Goal: Transaction & Acquisition: Purchase product/service

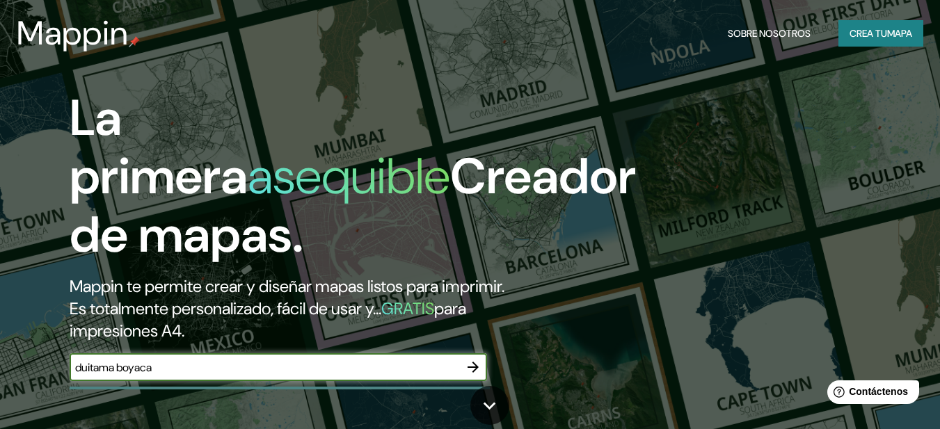
type input "duitama boyaca"
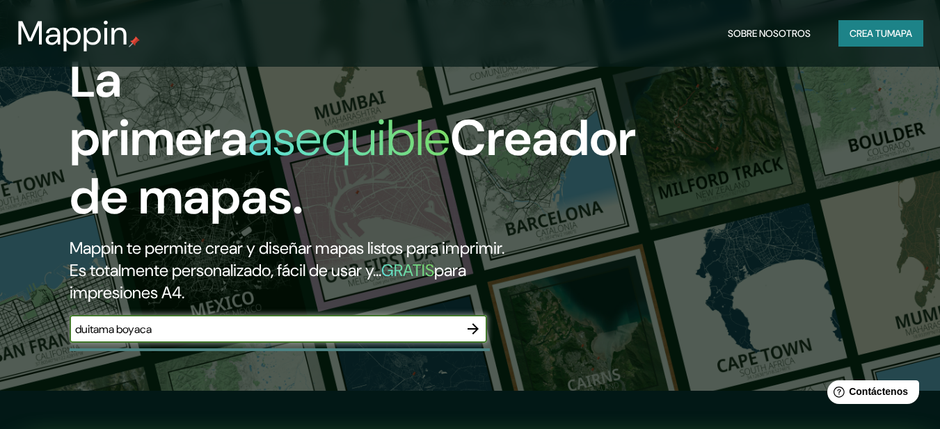
scroll to position [186, 0]
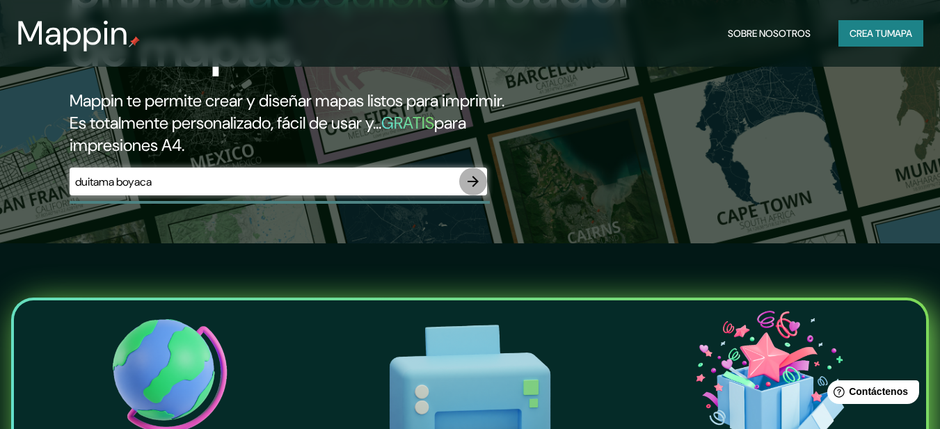
click at [473, 185] on icon "button" at bounding box center [473, 181] width 11 height 11
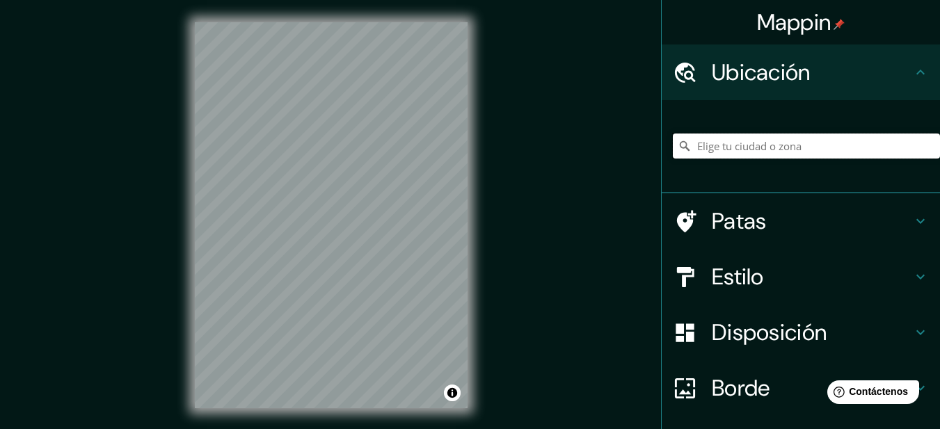
click at [715, 145] on input "Elige tu ciudad o zona" at bounding box center [806, 146] width 267 height 25
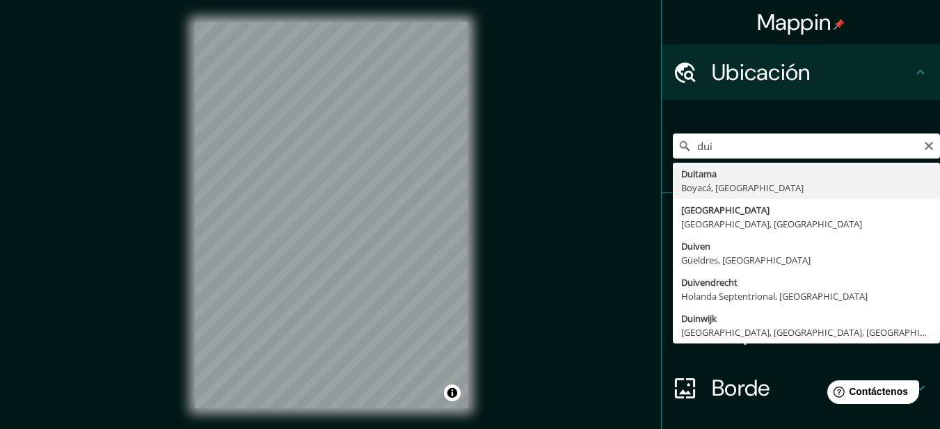
type input "Duitama, Boyacá, [GEOGRAPHIC_DATA]"
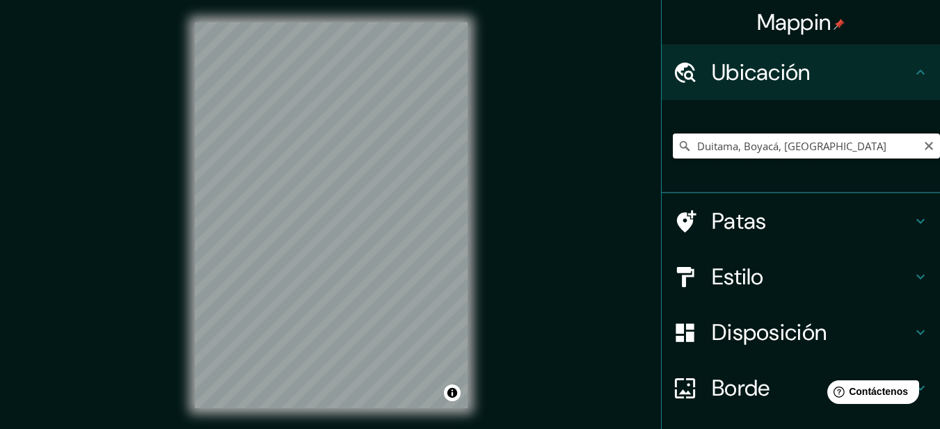
click at [836, 145] on input "Duitama, Boyacá, [GEOGRAPHIC_DATA]" at bounding box center [806, 146] width 267 height 25
click at [834, 154] on input "Duitama, Boyacá, [GEOGRAPHIC_DATA]" at bounding box center [806, 146] width 267 height 25
drag, startPoint x: 832, startPoint y: 150, endPoint x: 621, endPoint y: 135, distance: 211.3
click at [621, 135] on div "Mappin Ubicación Duitama, [GEOGRAPHIC_DATA], [GEOGRAPHIC_DATA] Patas Estilo Dis…" at bounding box center [470, 226] width 940 height 453
click at [680, 148] on icon at bounding box center [685, 146] width 10 height 10
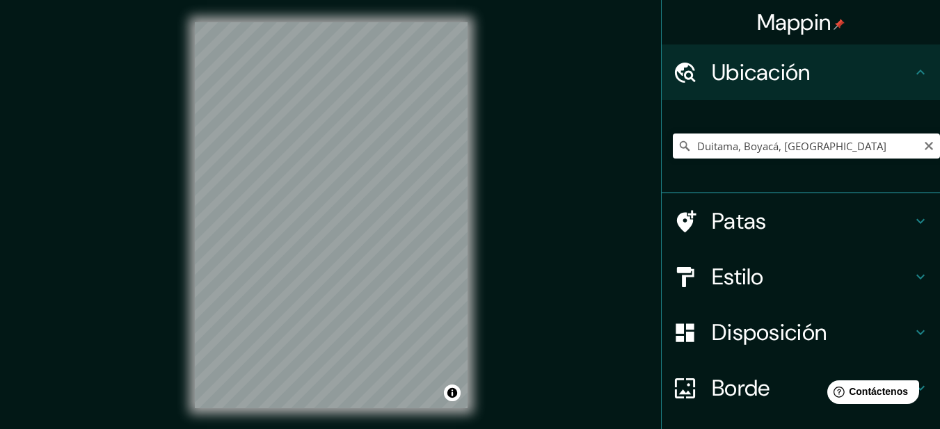
click at [678, 144] on icon at bounding box center [685, 146] width 14 height 14
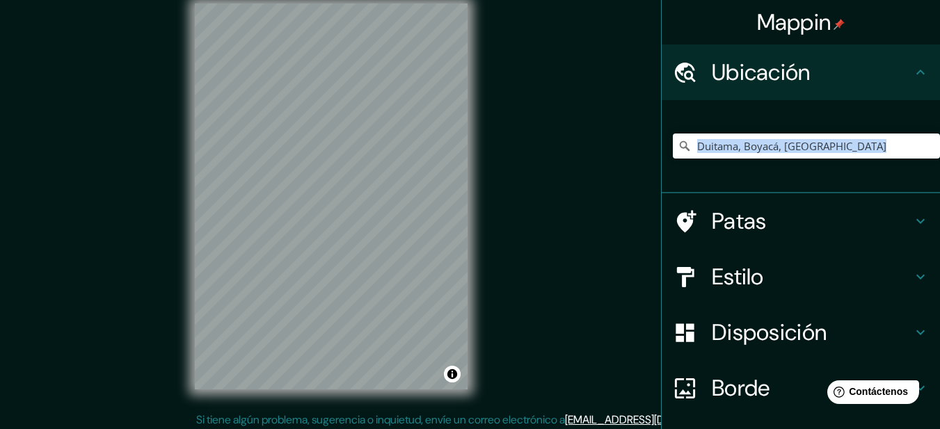
scroll to position [24, 0]
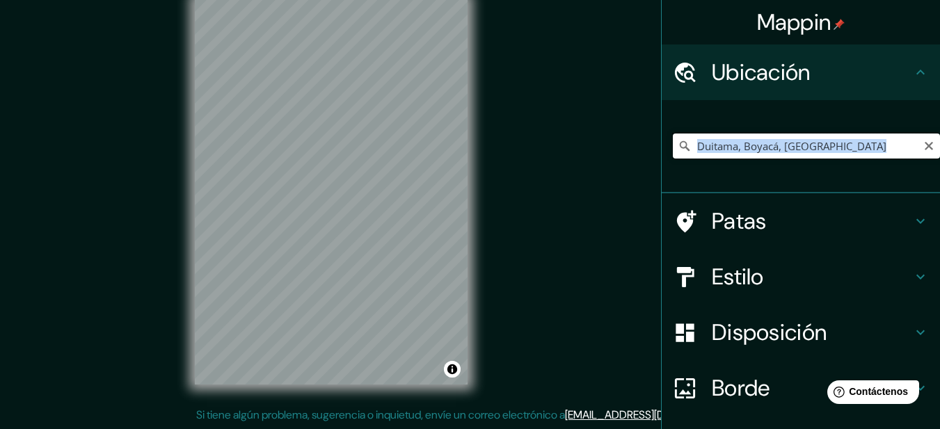
click at [861, 152] on input "Duitama, Boyacá, [GEOGRAPHIC_DATA]" at bounding box center [806, 146] width 267 height 25
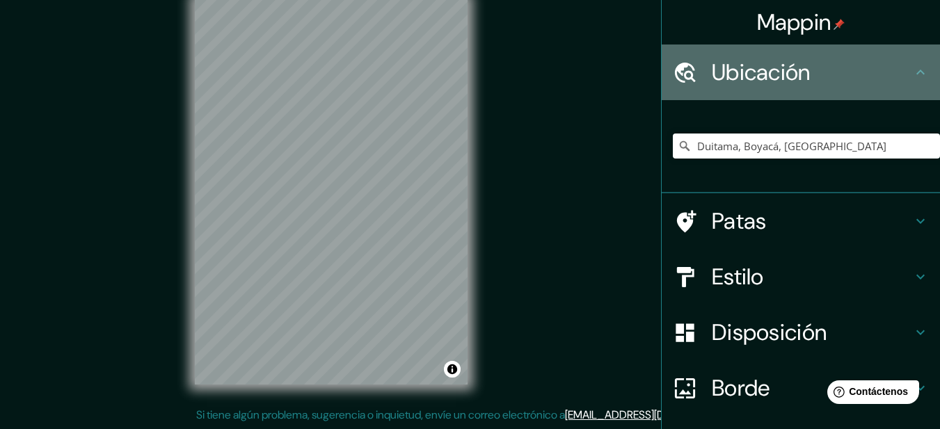
click at [675, 74] on icon at bounding box center [685, 72] width 21 height 20
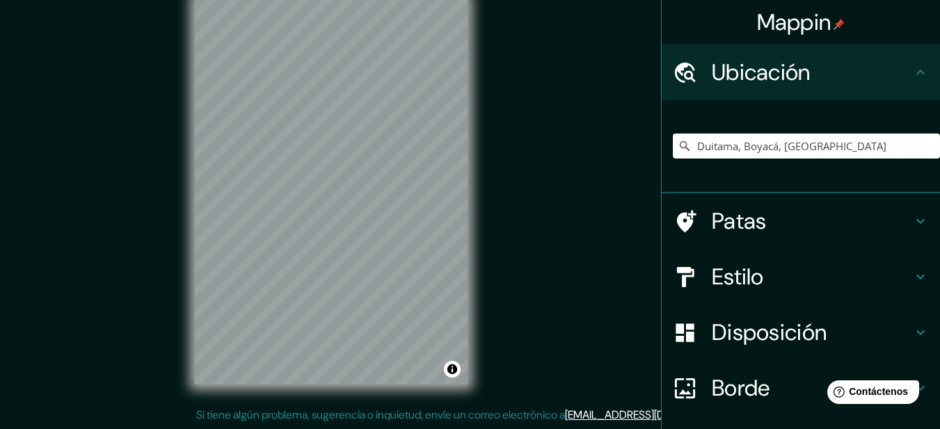
drag, startPoint x: 823, startPoint y: 149, endPoint x: 600, endPoint y: 155, distance: 223.4
click at [600, 157] on div "Mappin Ubicación Duitama, [GEOGRAPHIC_DATA], [GEOGRAPHIC_DATA] Patas Estilo Dis…" at bounding box center [470, 202] width 940 height 453
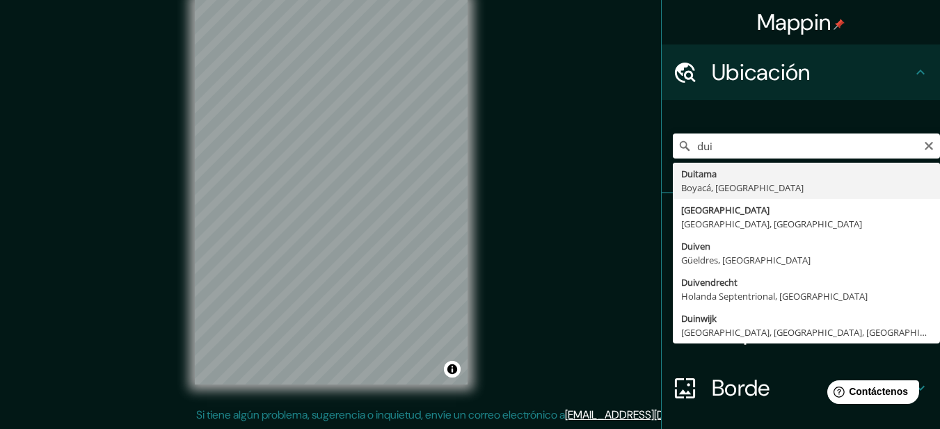
type input "Duitama, Boyacá, [GEOGRAPHIC_DATA]"
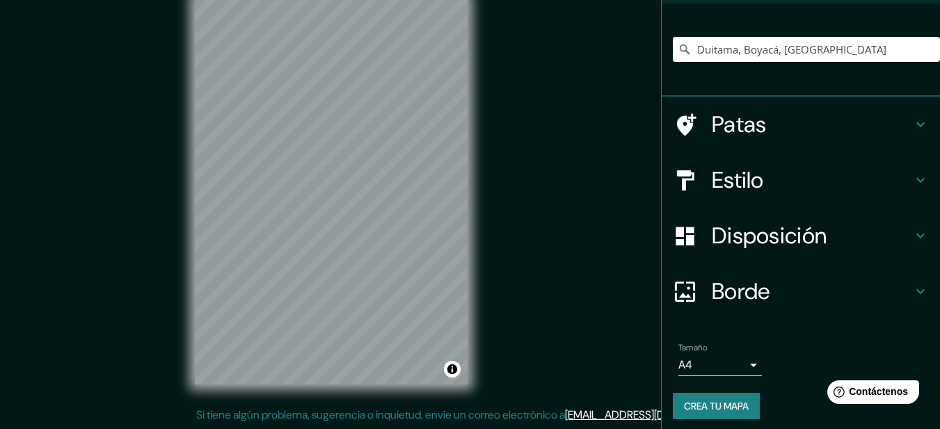
scroll to position [104, 0]
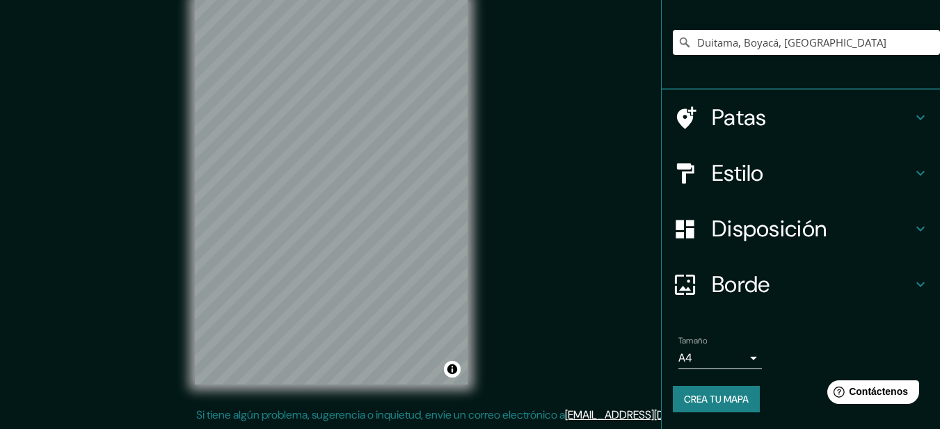
click at [877, 225] on h4 "Disposición" at bounding box center [812, 229] width 200 height 28
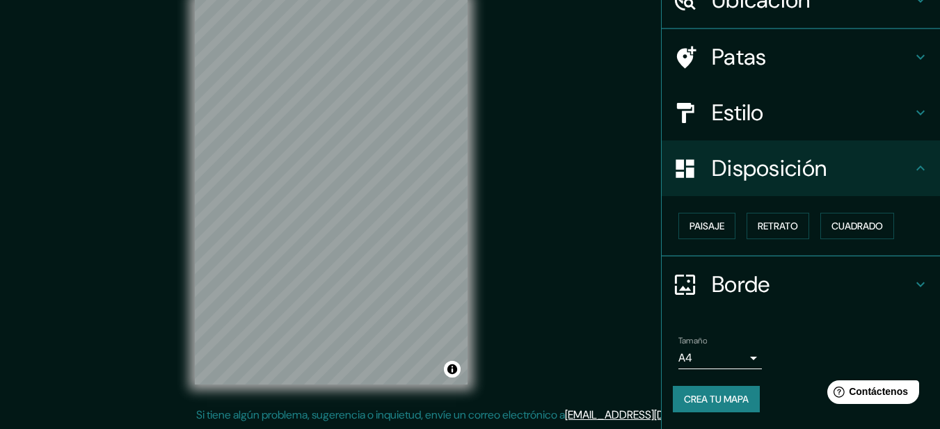
scroll to position [72, 0]
click at [690, 230] on font "Paisaje" at bounding box center [707, 226] width 35 height 13
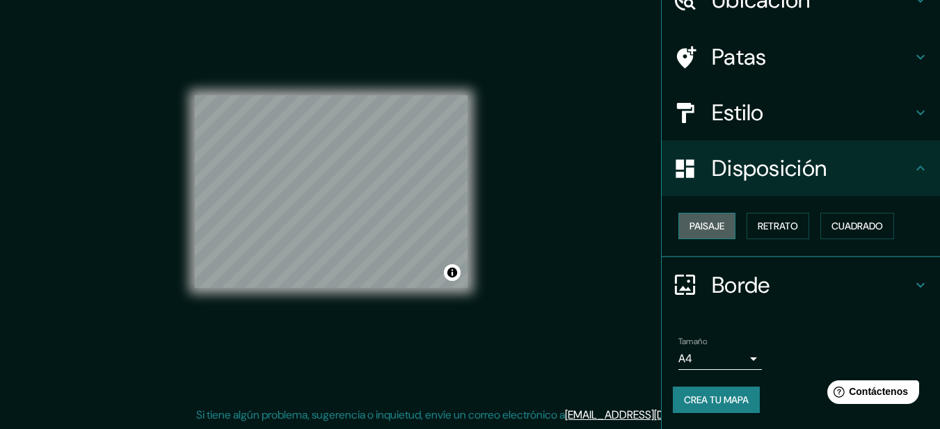
click at [690, 230] on font "Paisaje" at bounding box center [707, 226] width 35 height 13
click at [760, 228] on font "Retrato" at bounding box center [778, 226] width 40 height 13
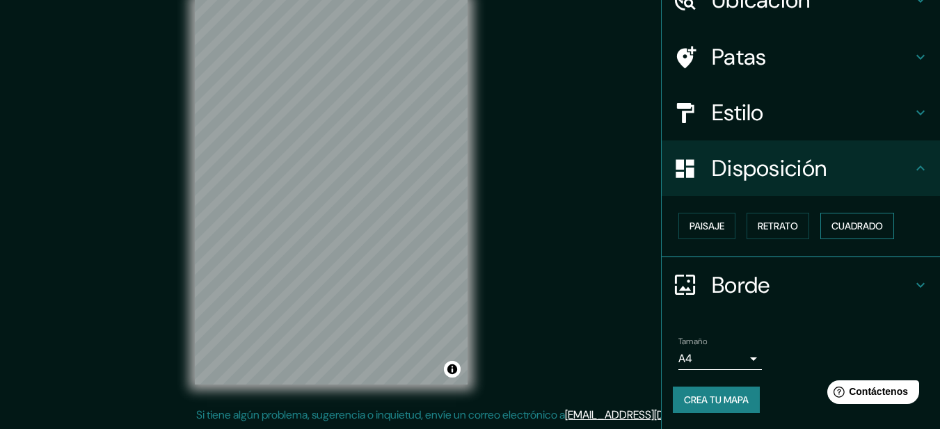
click at [832, 227] on font "Cuadrado" at bounding box center [856, 226] width 51 height 13
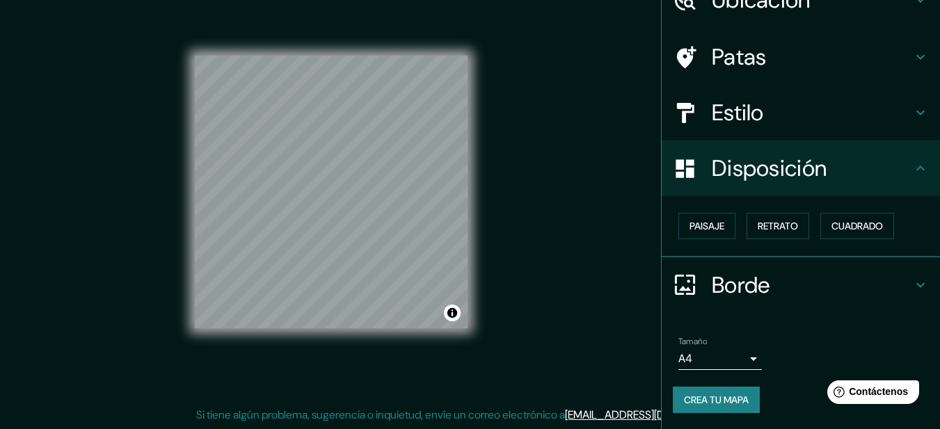
click at [899, 111] on h4 "Estilo" at bounding box center [812, 113] width 200 height 28
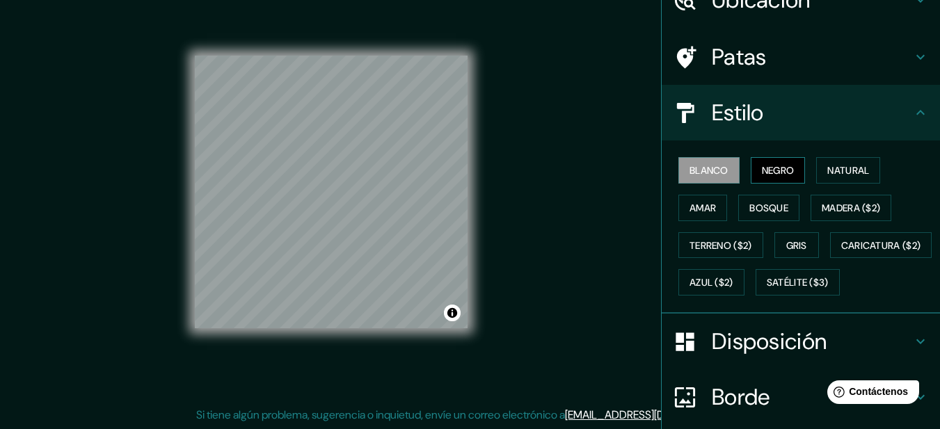
click at [762, 175] on font "Negro" at bounding box center [778, 170] width 33 height 13
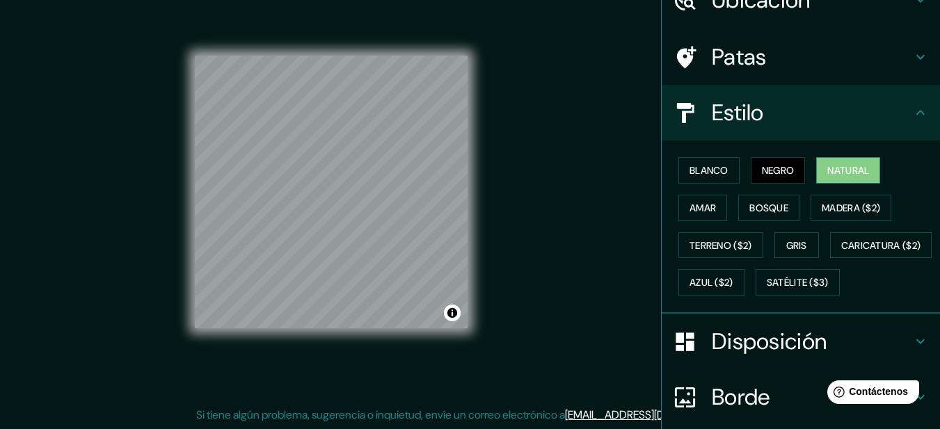
click at [834, 170] on font "Natural" at bounding box center [848, 170] width 42 height 13
click at [767, 168] on font "Negro" at bounding box center [778, 170] width 33 height 13
click at [697, 205] on font "Amar" at bounding box center [703, 208] width 26 height 13
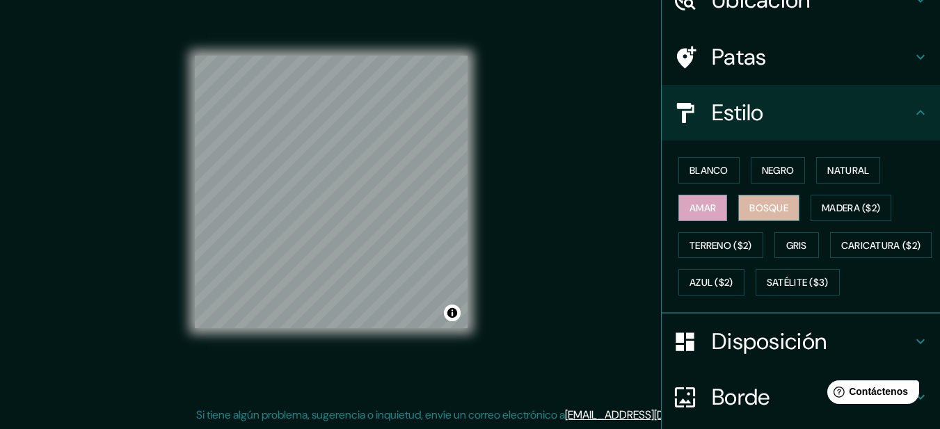
click at [772, 203] on font "Bosque" at bounding box center [768, 208] width 39 height 13
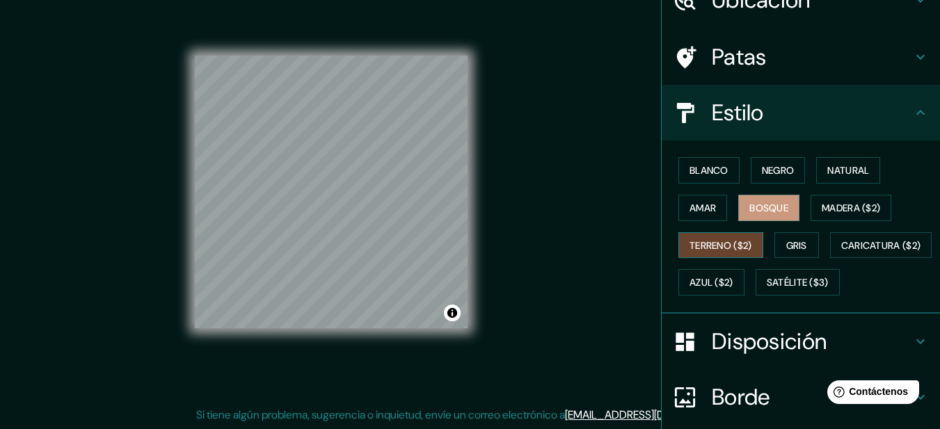
click at [736, 248] on font "Terreno ($2)" at bounding box center [721, 245] width 63 height 13
click at [788, 246] on font "Gris" at bounding box center [796, 245] width 21 height 13
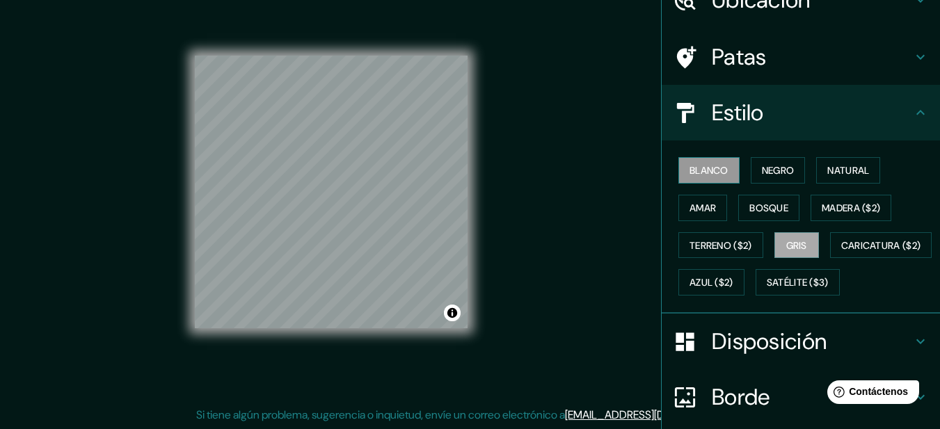
click at [713, 175] on font "Blanco" at bounding box center [709, 170] width 39 height 13
click at [765, 171] on font "Negro" at bounding box center [778, 170] width 33 height 13
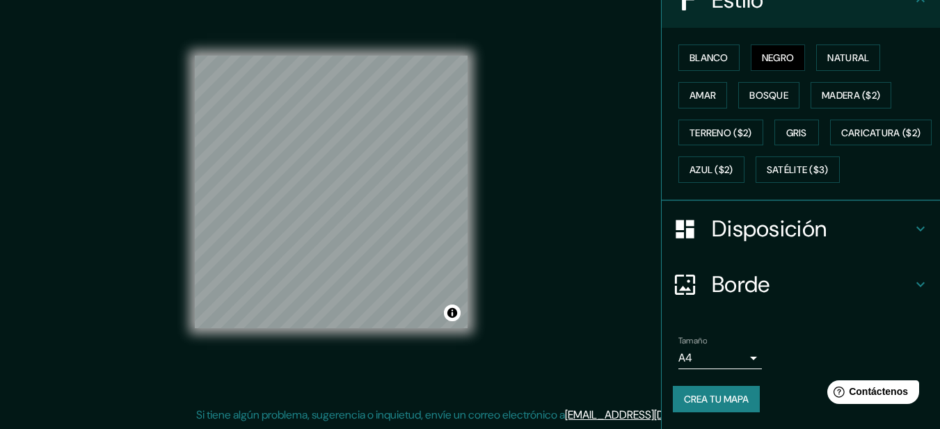
scroll to position [222, 0]
click at [822, 223] on h4 "Disposición" at bounding box center [812, 229] width 200 height 28
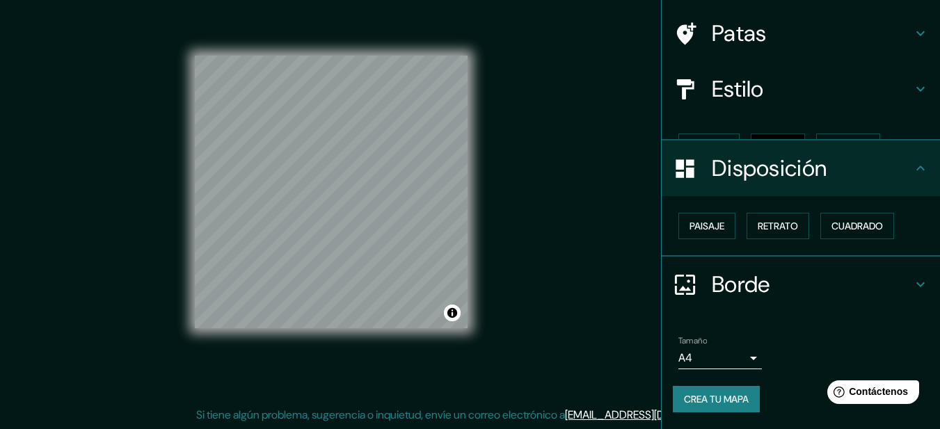
scroll to position [72, 0]
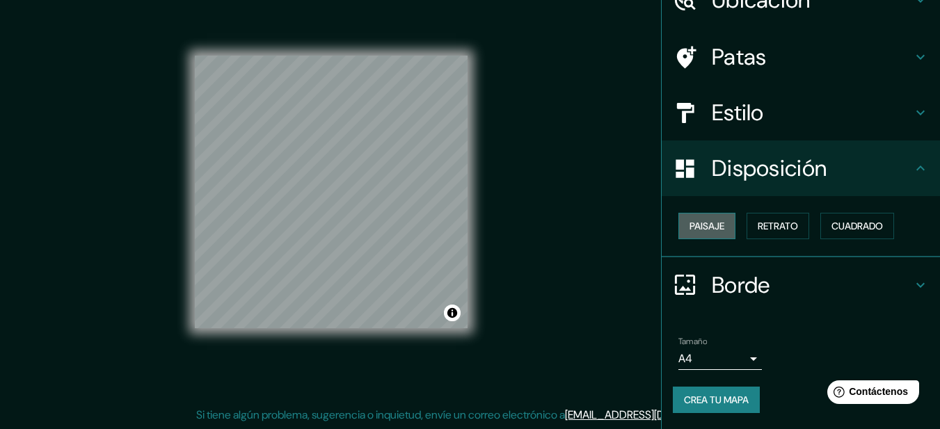
click at [699, 223] on font "Paisaje" at bounding box center [707, 226] width 35 height 13
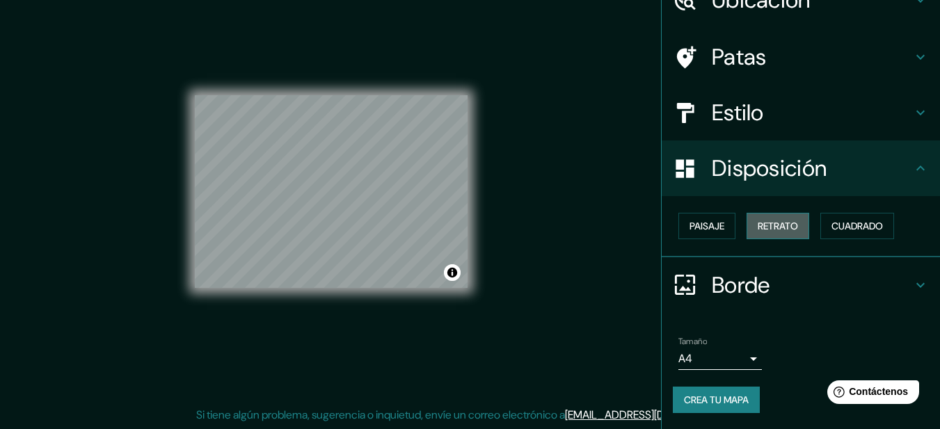
click at [759, 225] on font "Retrato" at bounding box center [778, 226] width 40 height 13
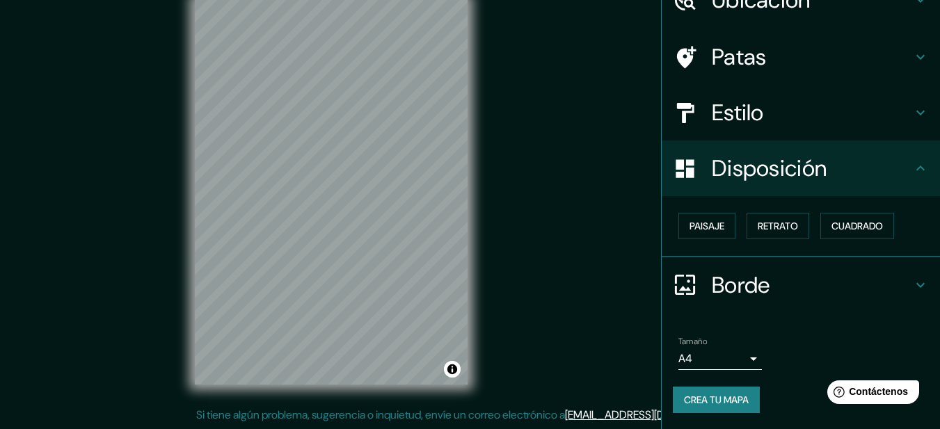
click at [800, 112] on h4 "Estilo" at bounding box center [812, 113] width 200 height 28
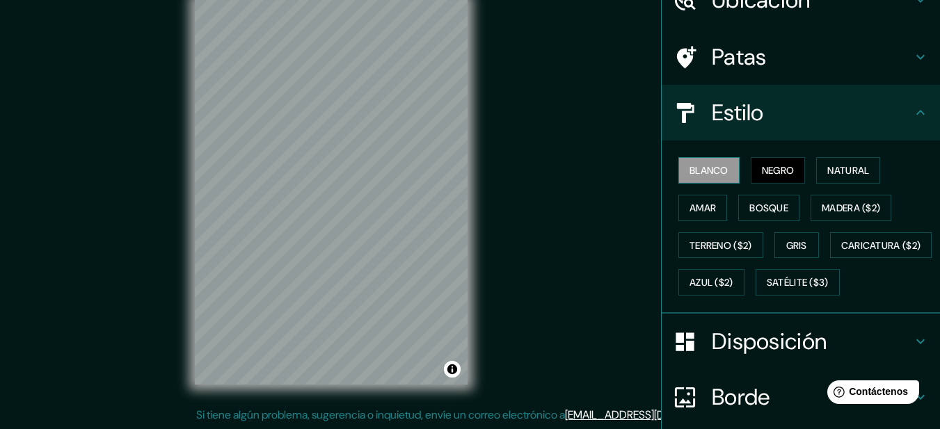
click at [696, 176] on font "Blanco" at bounding box center [709, 170] width 39 height 13
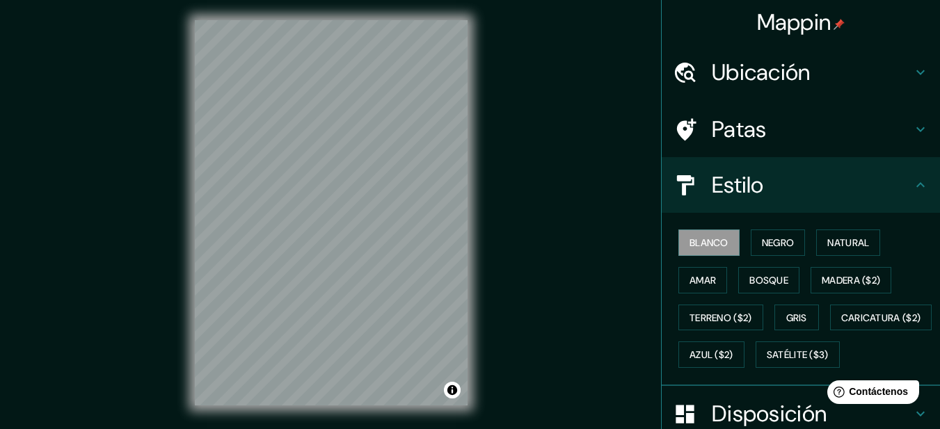
scroll to position [0, 0]
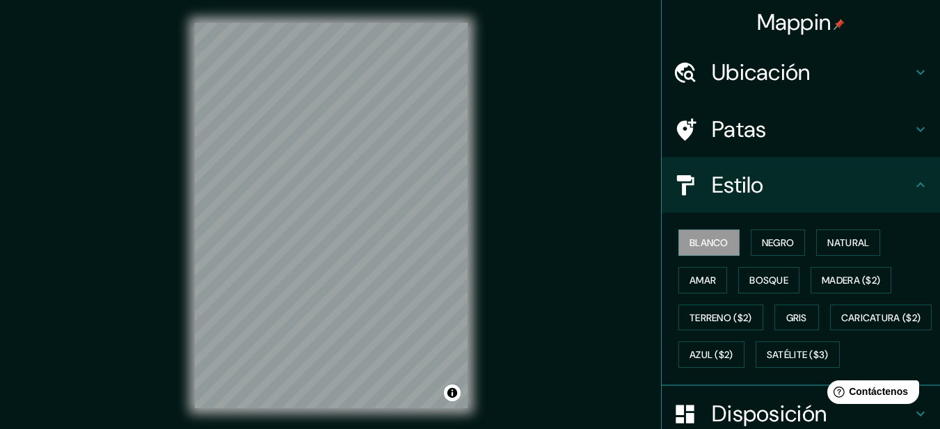
click at [763, 67] on font "Ubicación" at bounding box center [761, 72] width 99 height 29
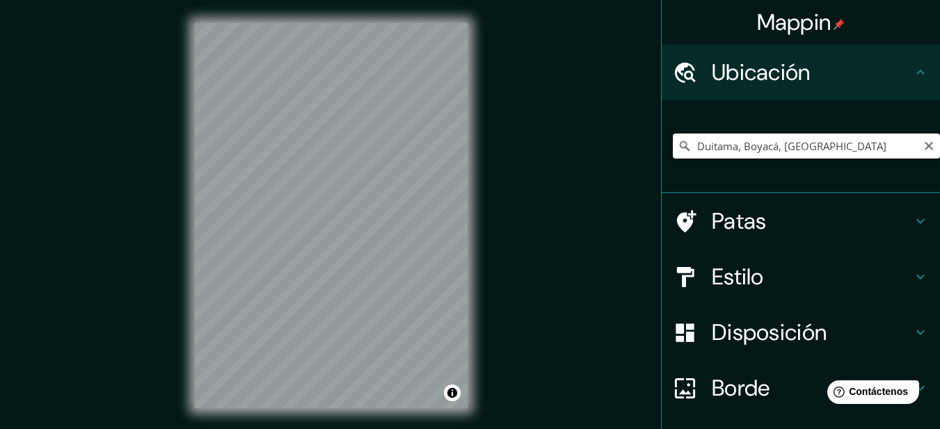
click at [822, 141] on input "Duitama, Boyacá, [GEOGRAPHIC_DATA]" at bounding box center [806, 146] width 267 height 25
click at [923, 151] on icon "Claro" at bounding box center [928, 146] width 11 height 11
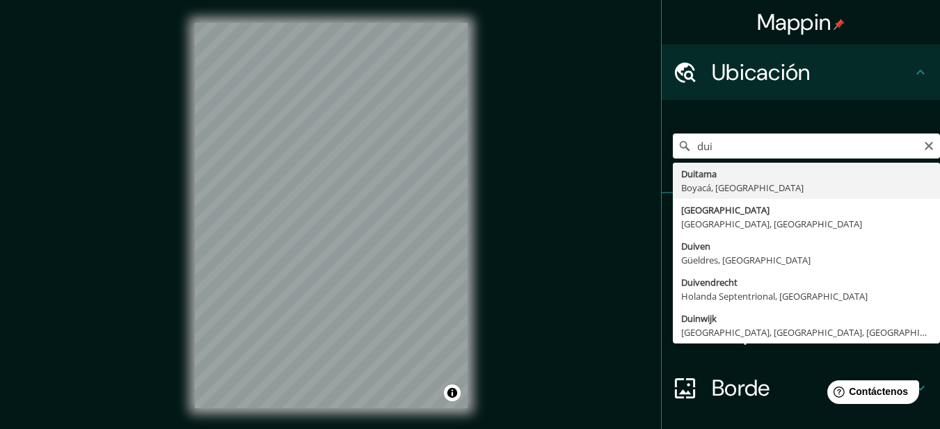
type input "Duitama, Boyacá, [GEOGRAPHIC_DATA]"
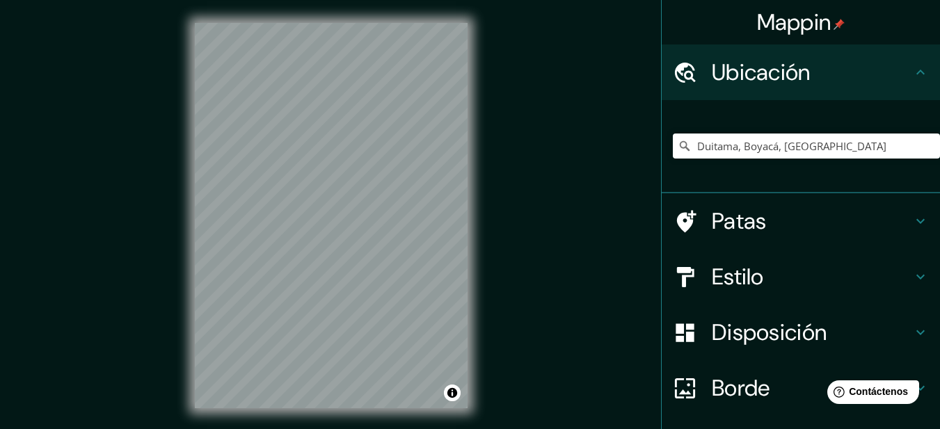
scroll to position [104, 0]
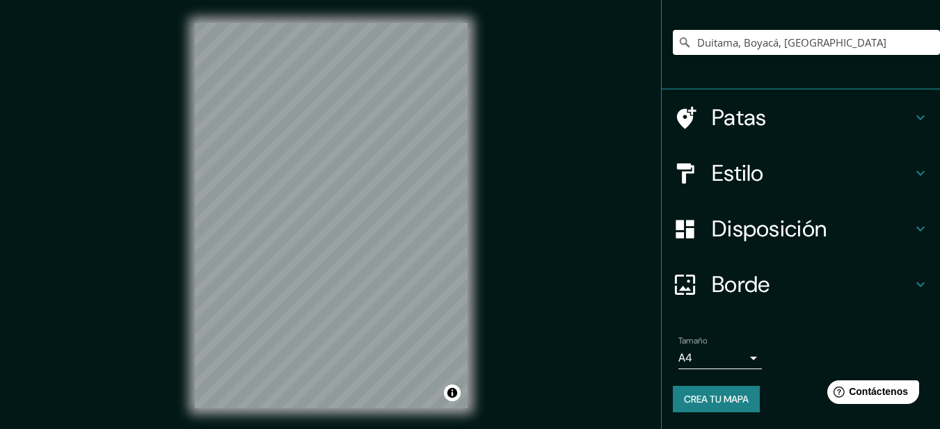
click at [810, 168] on h4 "Estilo" at bounding box center [812, 173] width 200 height 28
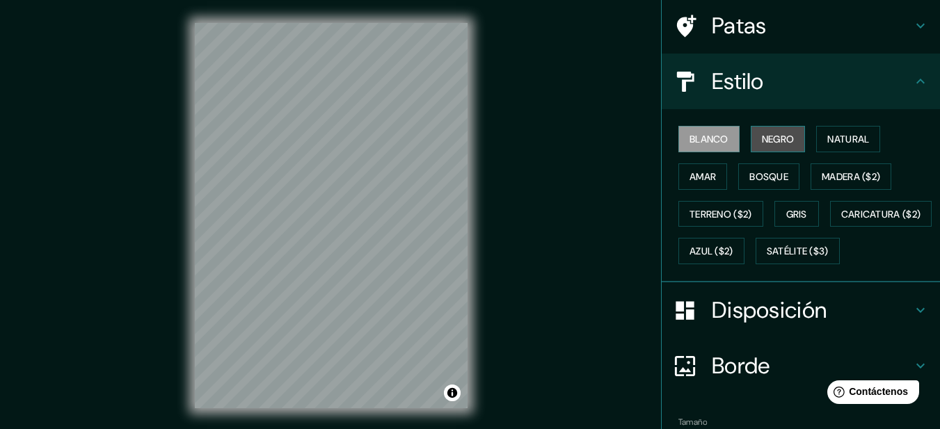
click at [774, 146] on font "Negro" at bounding box center [778, 139] width 33 height 18
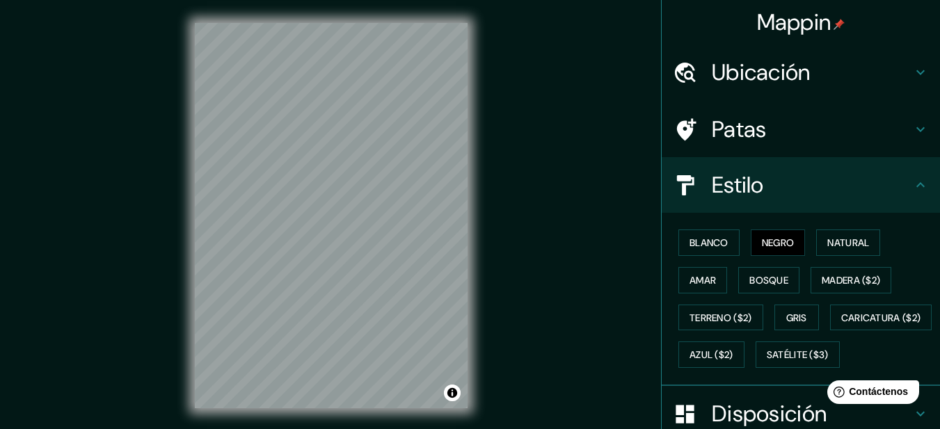
click at [748, 139] on font "Patas" at bounding box center [739, 129] width 55 height 29
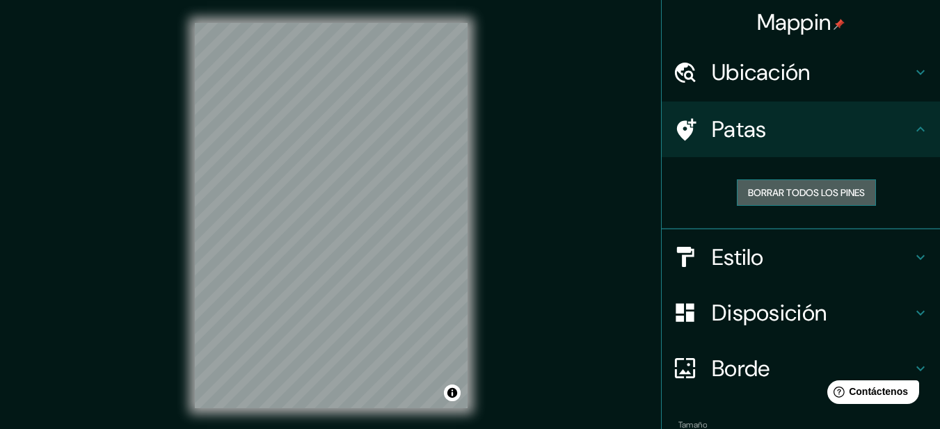
click at [762, 197] on font "Borrar todos los pines" at bounding box center [806, 192] width 117 height 13
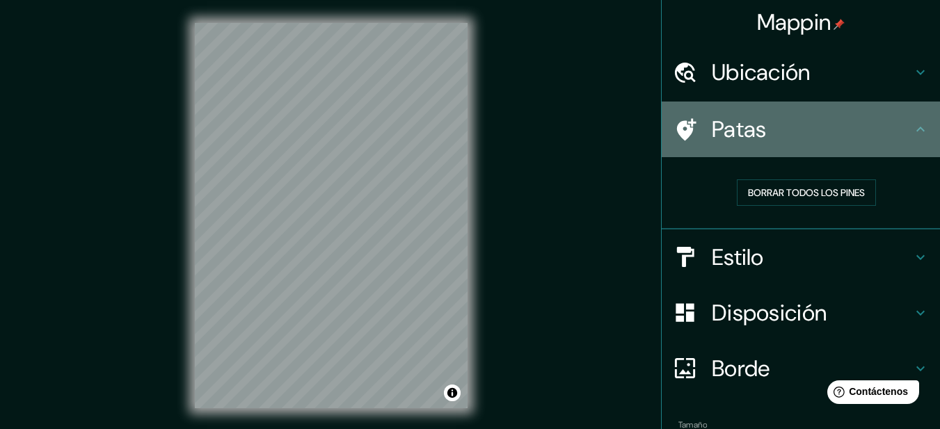
click at [768, 131] on h4 "Patas" at bounding box center [812, 129] width 200 height 28
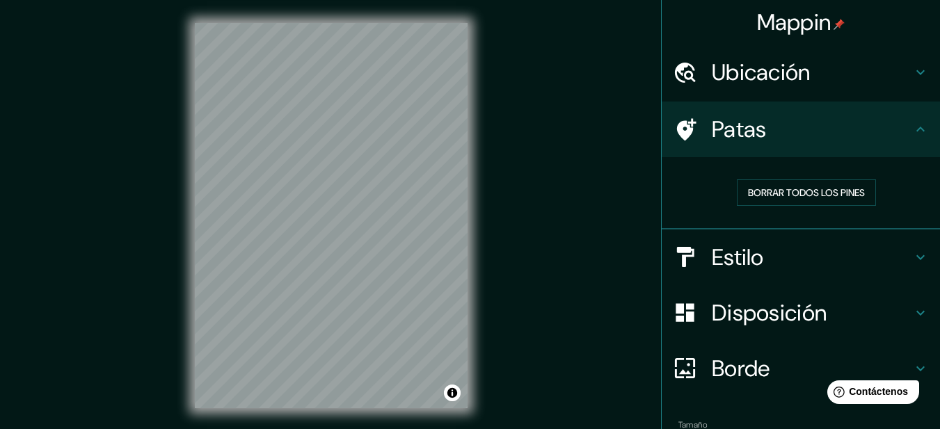
click at [806, 320] on font "Disposición" at bounding box center [769, 312] width 115 height 29
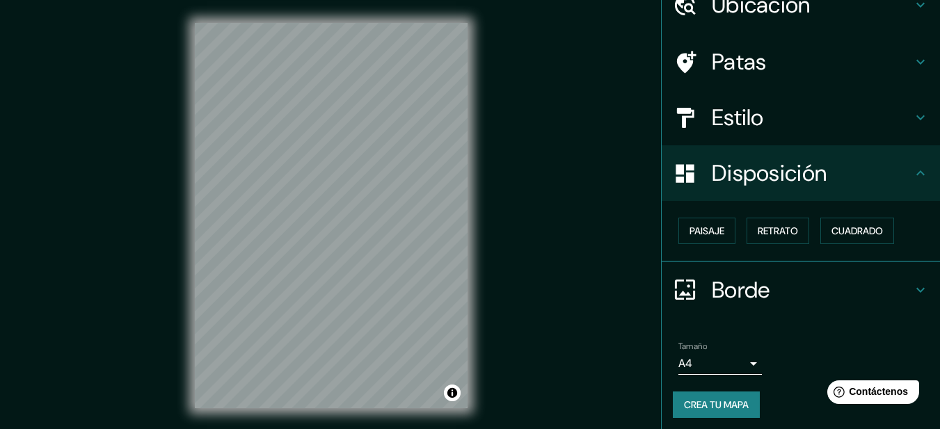
scroll to position [72, 0]
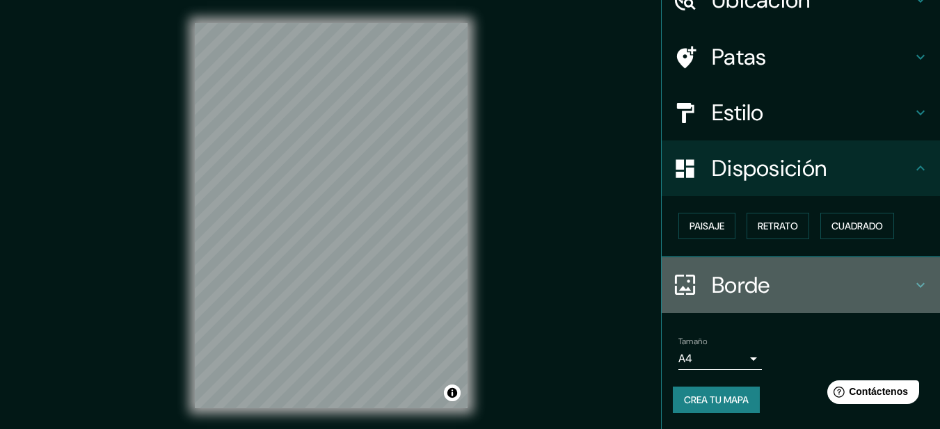
click at [797, 283] on h4 "Borde" at bounding box center [812, 285] width 200 height 28
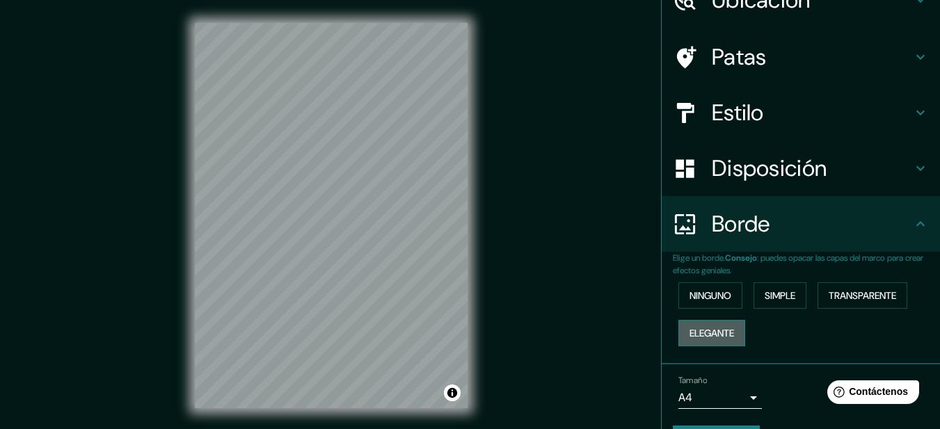
click at [719, 328] on font "Elegante" at bounding box center [712, 333] width 45 height 13
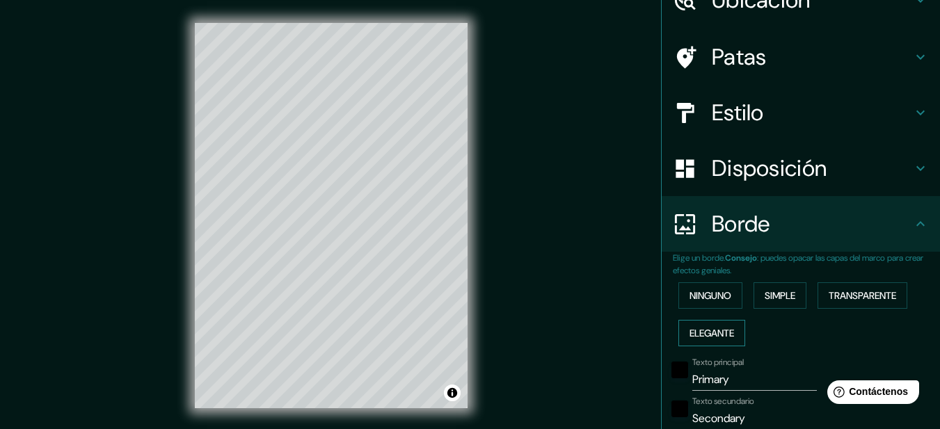
click at [718, 329] on font "Elegante" at bounding box center [712, 333] width 45 height 13
type input "157"
type input "31"
type input "16"
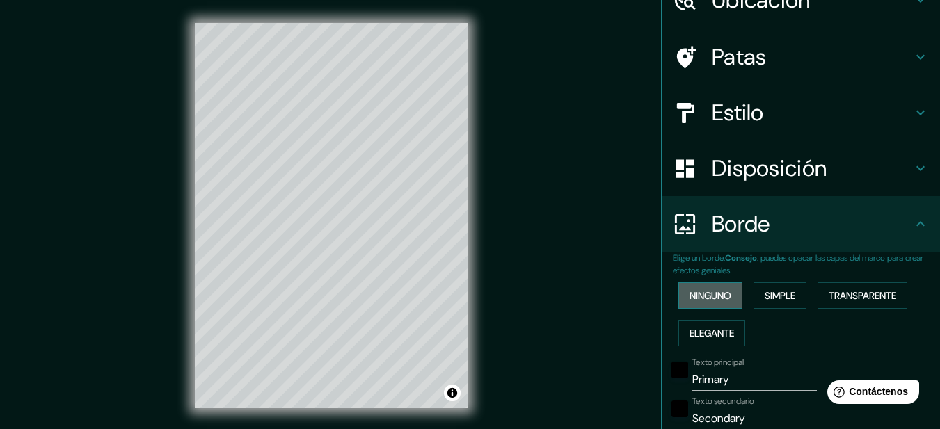
click at [715, 303] on font "Ninguno" at bounding box center [711, 296] width 42 height 18
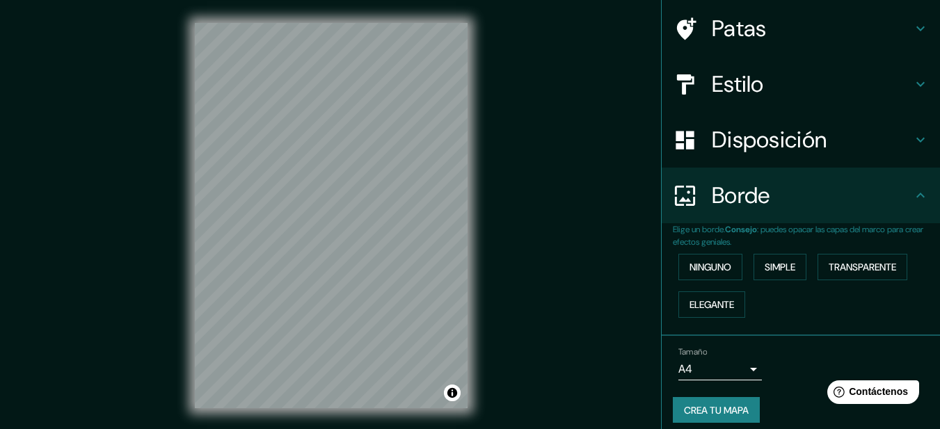
scroll to position [111, 0]
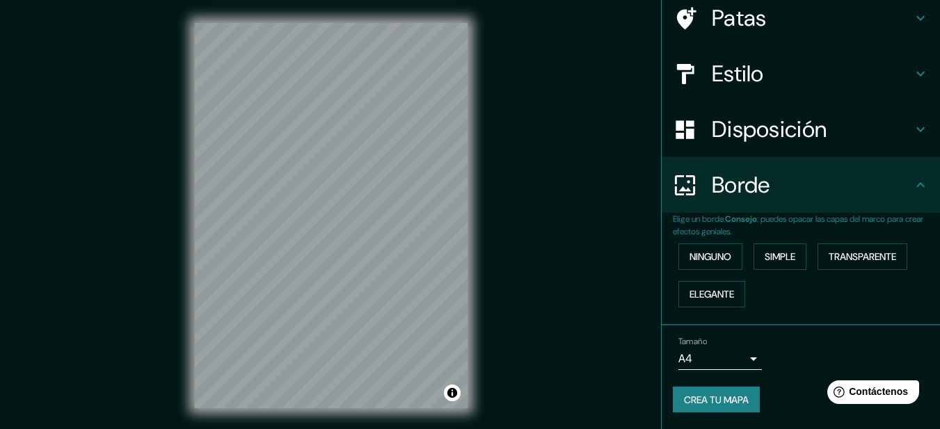
click at [741, 362] on body "Mappin Ubicación Duitama, [GEOGRAPHIC_DATA], [GEOGRAPHIC_DATA] Patas Estilo Dis…" at bounding box center [470, 214] width 940 height 429
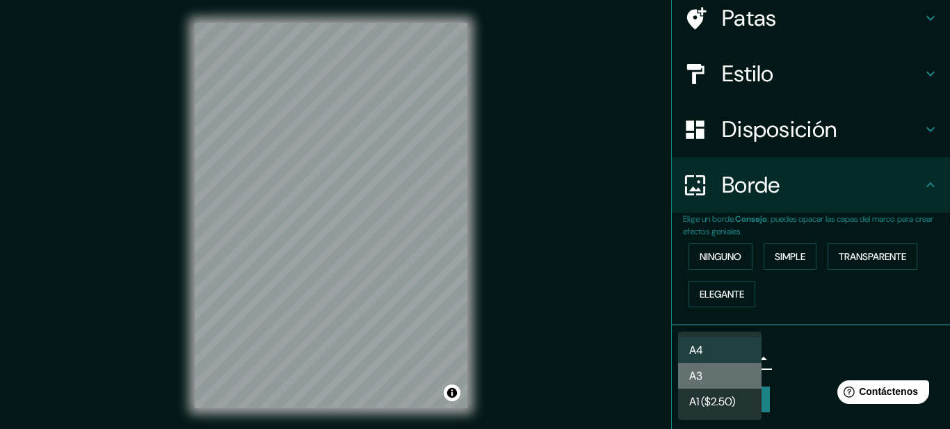
click at [719, 377] on li "A3" at bounding box center [719, 376] width 83 height 26
type input "a4"
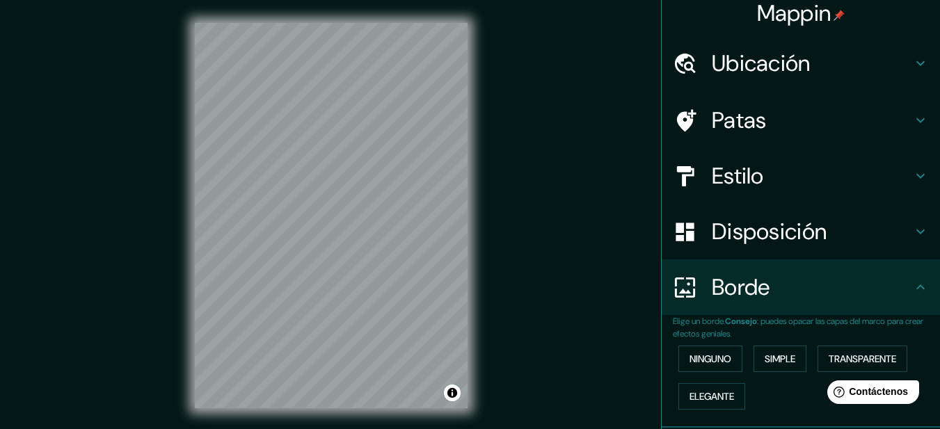
scroll to position [0, 0]
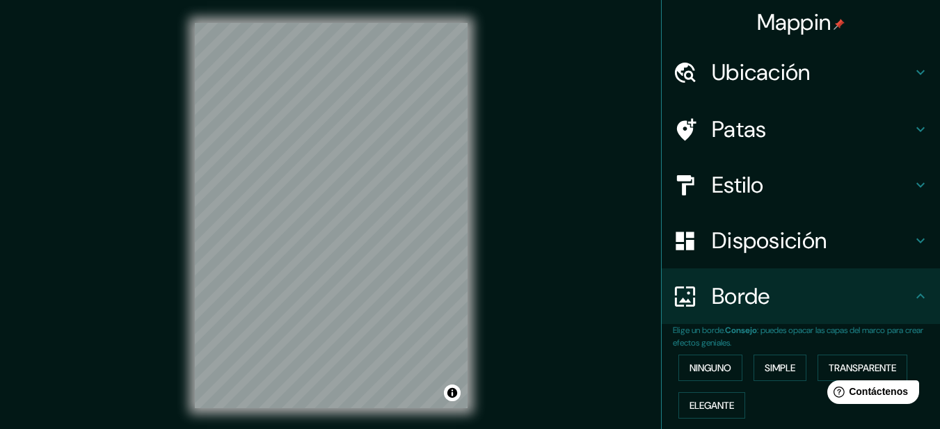
click at [750, 70] on font "Ubicación" at bounding box center [761, 72] width 99 height 29
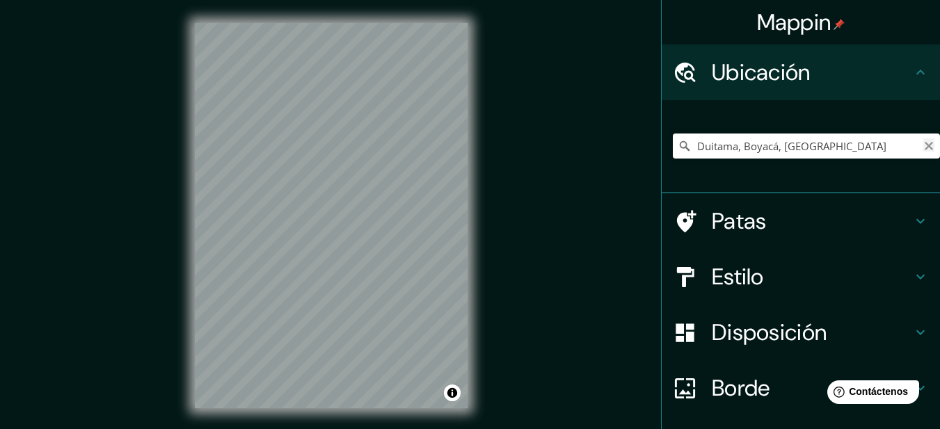
click at [925, 146] on icon "Claro" at bounding box center [929, 146] width 8 height 8
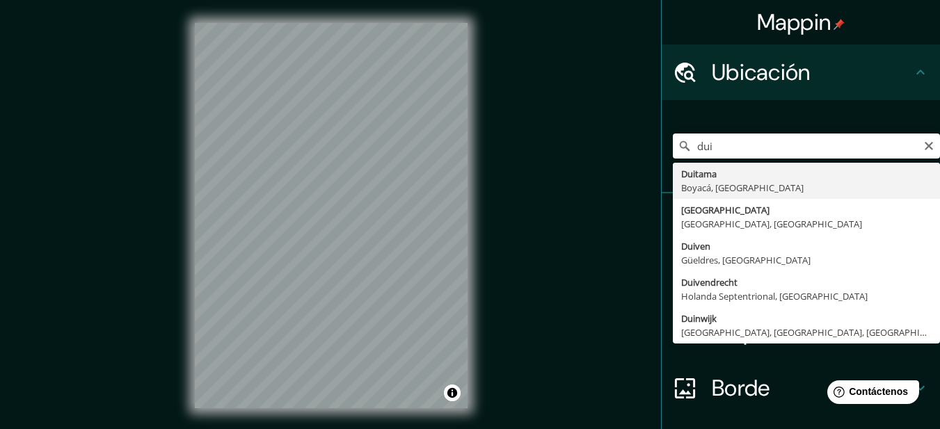
type input "Duitama, Boyacá, [GEOGRAPHIC_DATA]"
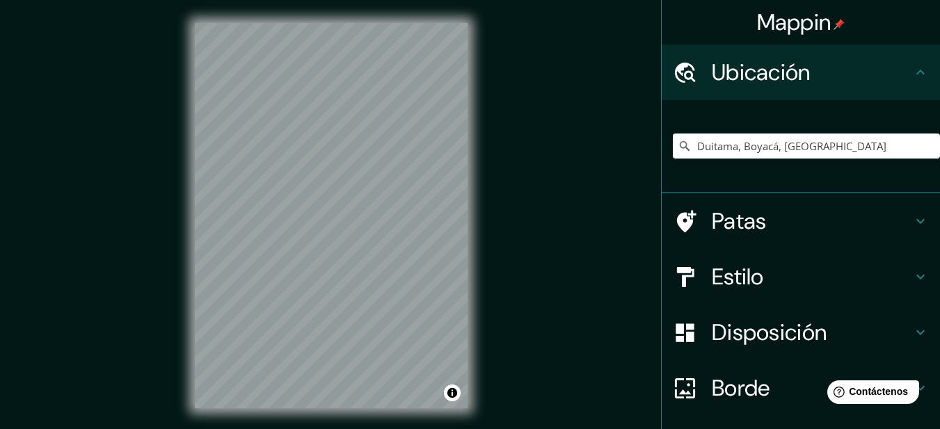
click at [753, 273] on font "Estilo" at bounding box center [738, 276] width 52 height 29
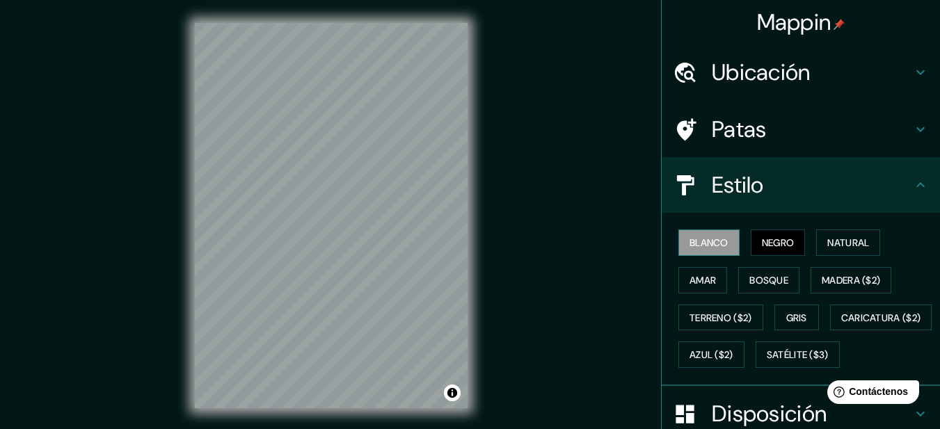
click at [694, 239] on font "Blanco" at bounding box center [709, 243] width 39 height 13
click at [767, 362] on font "Satélite ($3)" at bounding box center [798, 355] width 62 height 13
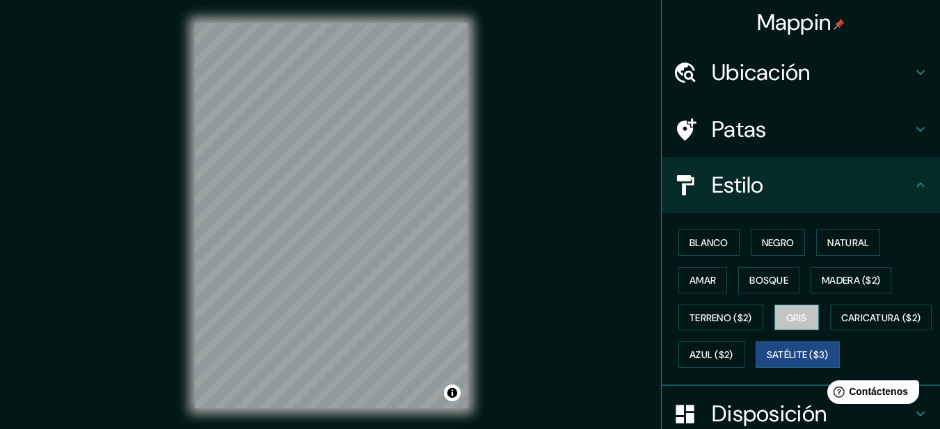
click at [791, 320] on font "Gris" at bounding box center [796, 318] width 21 height 13
